Goal: Information Seeking & Learning: Learn about a topic

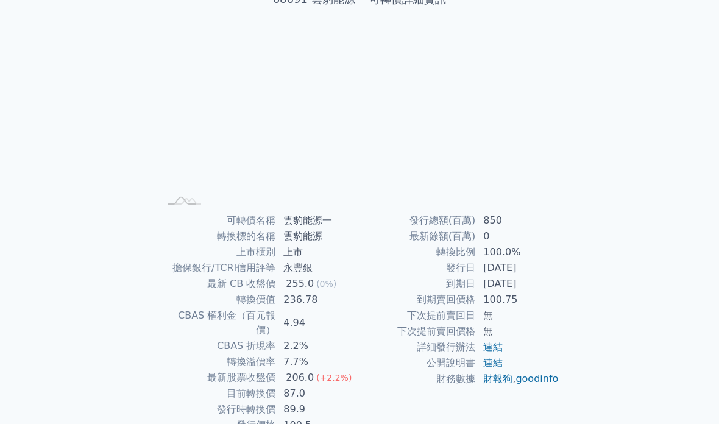
scroll to position [91, 0]
click at [91, 88] on div "可轉債列表 財務數據 可轉債列表 財務數據 登入／註冊 登入／註冊 可轉債列表 › 68691 雲豹能源一 68691 雲豹能源一 可轉債詳細資訊 Zoom …" at bounding box center [359, 198] width 719 height 579
click at [647, 73] on div "可轉債列表 財務數據 可轉債列表 財務數據 登入／註冊 登入／註冊 可轉債列表 › 68691 雲豹能源一 68691 雲豹能源一 可轉債詳細資訊 Zoom …" at bounding box center [359, 198] width 719 height 579
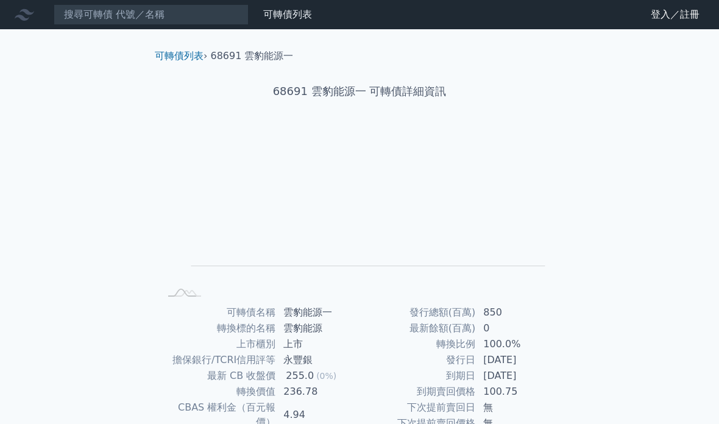
scroll to position [138, 0]
